Goal: Information Seeking & Learning: Learn about a topic

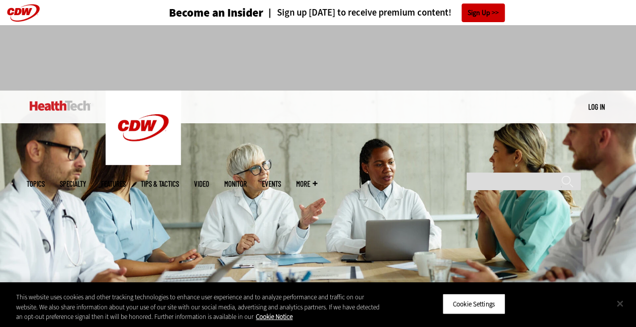
click at [619, 303] on button "Close" at bounding box center [620, 303] width 22 height 22
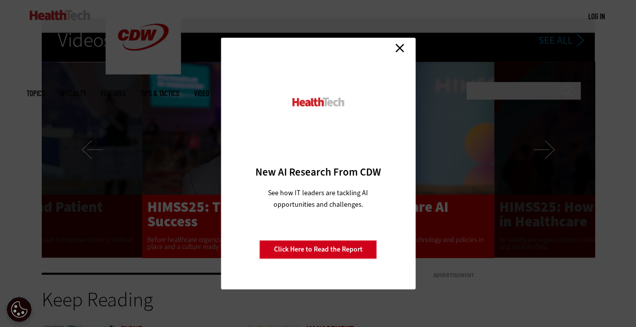
scroll to position [1861, 0]
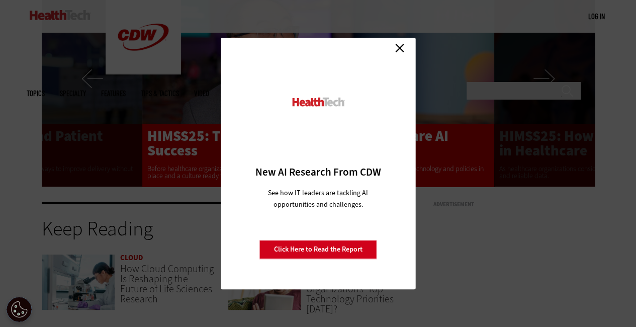
click at [407, 50] on div "Close New AI Research From CDW See how IT leaders are tackling AI opportunities…" at bounding box center [318, 164] width 195 height 252
click at [400, 47] on link "Close" at bounding box center [399, 47] width 15 height 15
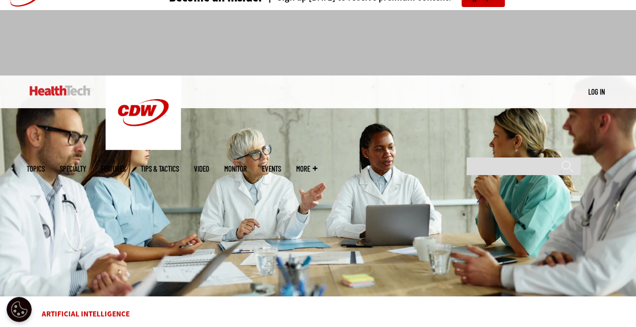
scroll to position [0, 0]
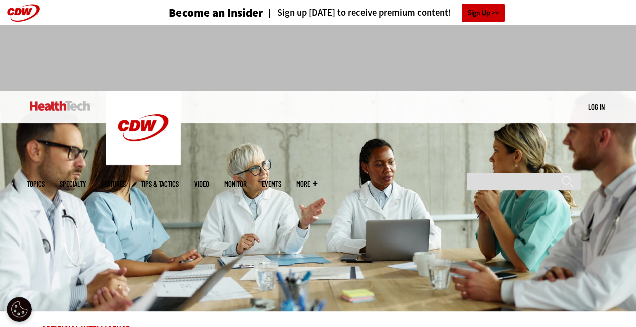
click at [0, 230] on img at bounding box center [318, 201] width 636 height 221
